Goal: Information Seeking & Learning: Learn about a topic

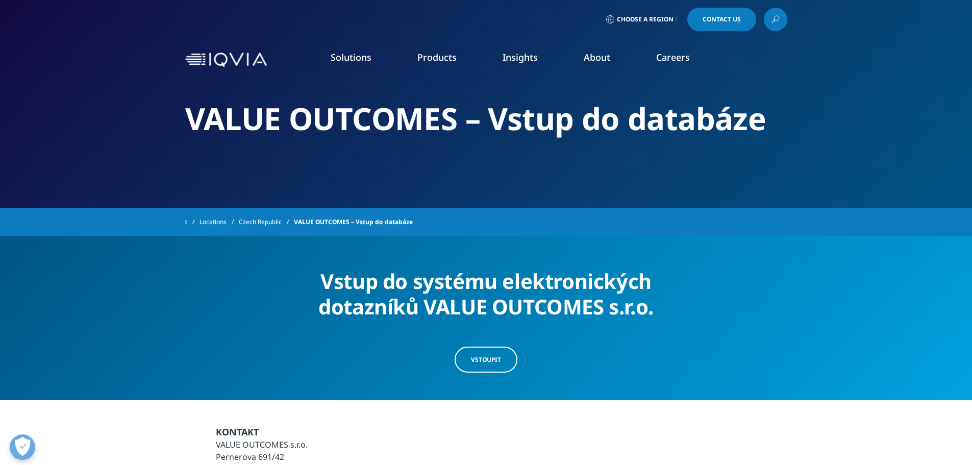
click at [316, 253] on link "Executive Team" at bounding box center [392, 253] width 232 height 11
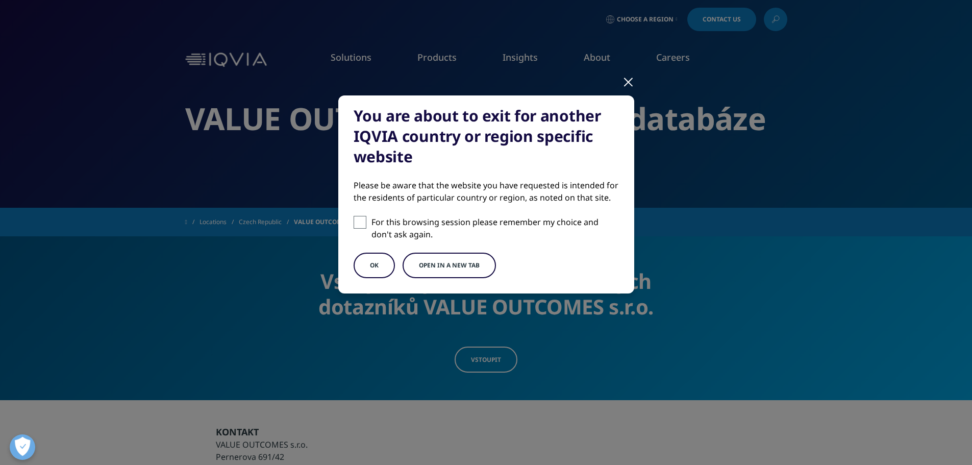
click at [362, 224] on span at bounding box center [360, 222] width 13 height 13
click at [362, 224] on input "For this browsing session please remember my choice and don't ask again." at bounding box center [360, 222] width 13 height 13
checkbox input "true"
click at [378, 262] on button "OK" at bounding box center [374, 266] width 41 height 26
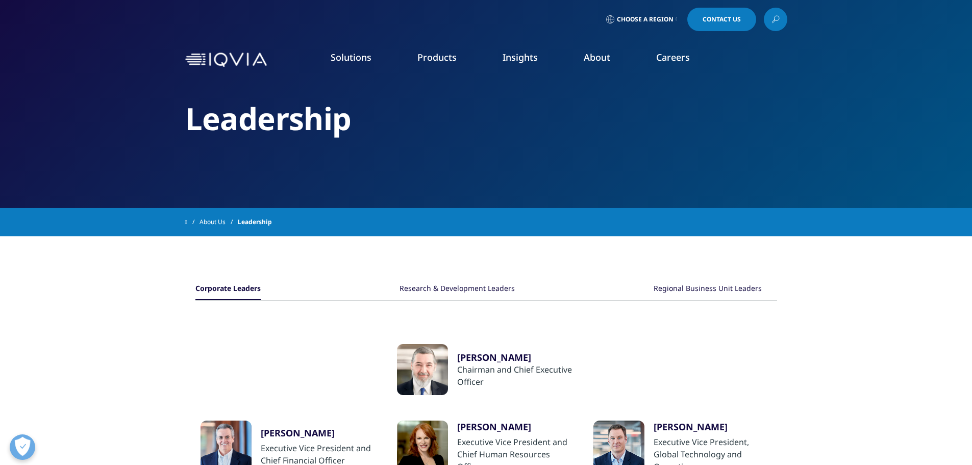
click at [233, 53] on img at bounding box center [226, 60] width 82 height 15
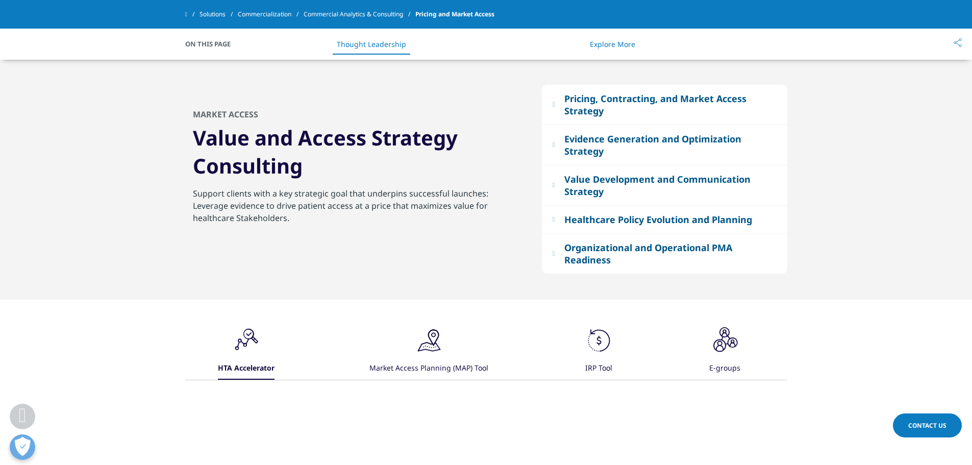
scroll to position [929, 0]
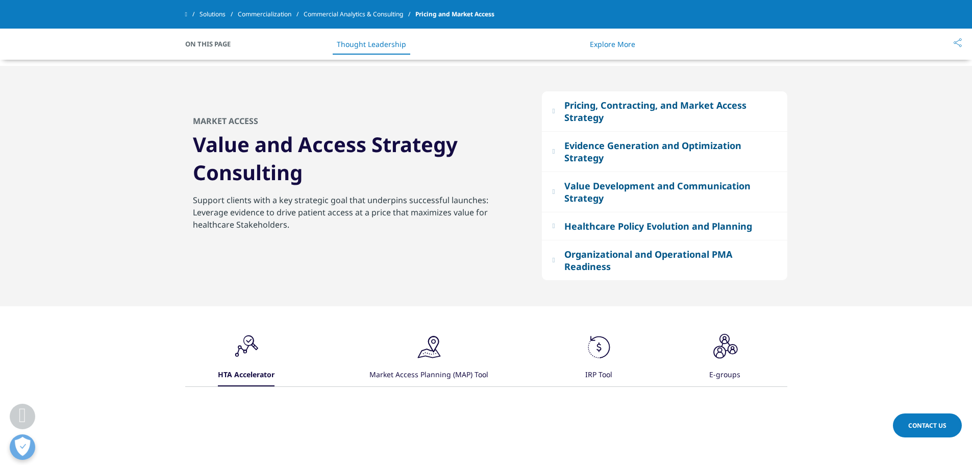
click at [262, 350] on icon ".cls-1{fill:#231f20;}" at bounding box center [246, 347] width 31 height 31
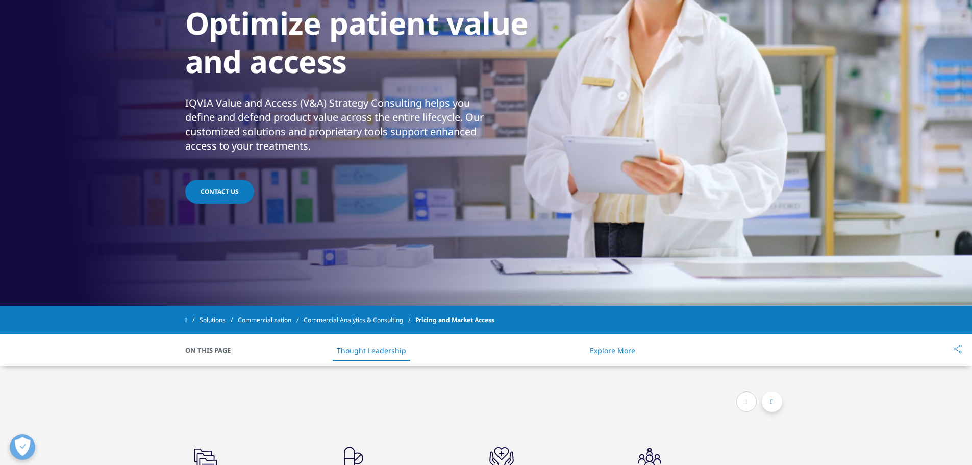
scroll to position [0, 0]
